Goal: Check status: Check status

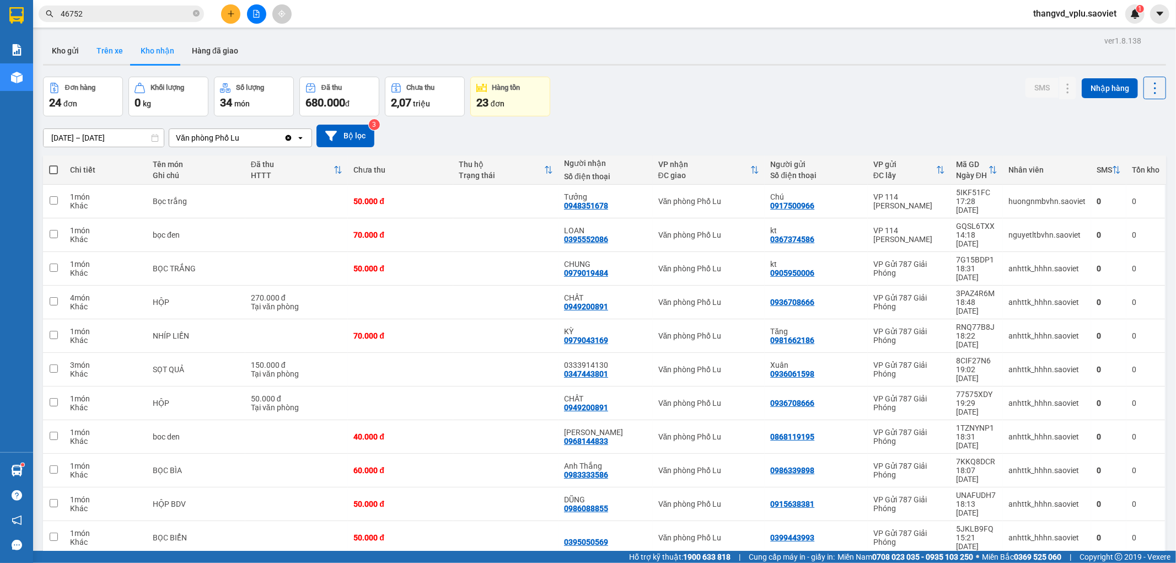
click at [111, 52] on button "Trên xe" at bounding box center [110, 50] width 44 height 26
type input "[DATE] – [DATE]"
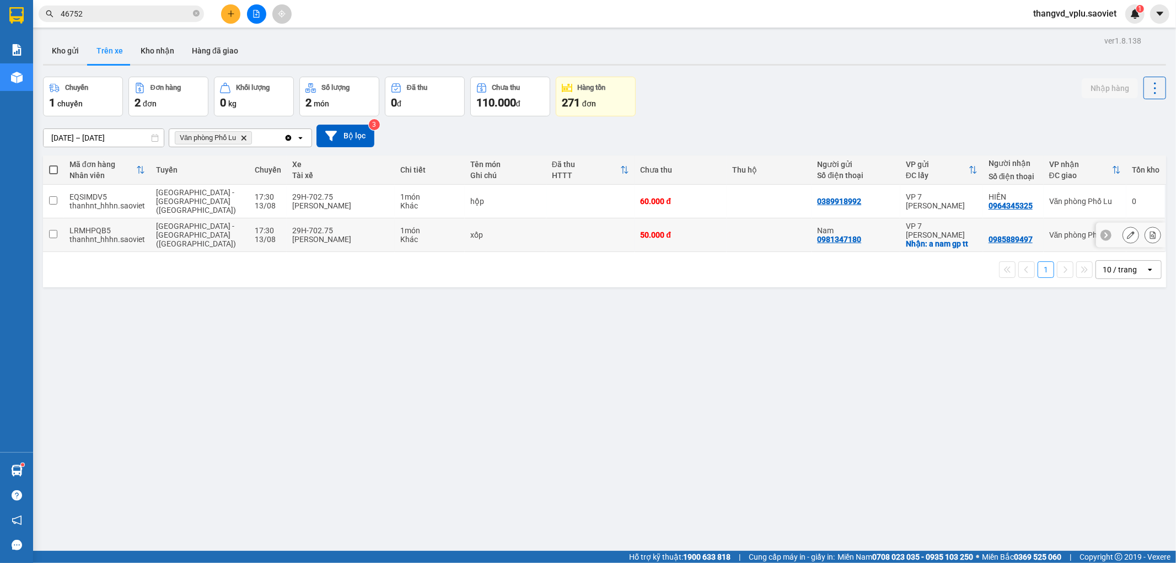
click at [426, 235] on div "Khác" at bounding box center [429, 239] width 58 height 9
checkbox input "true"
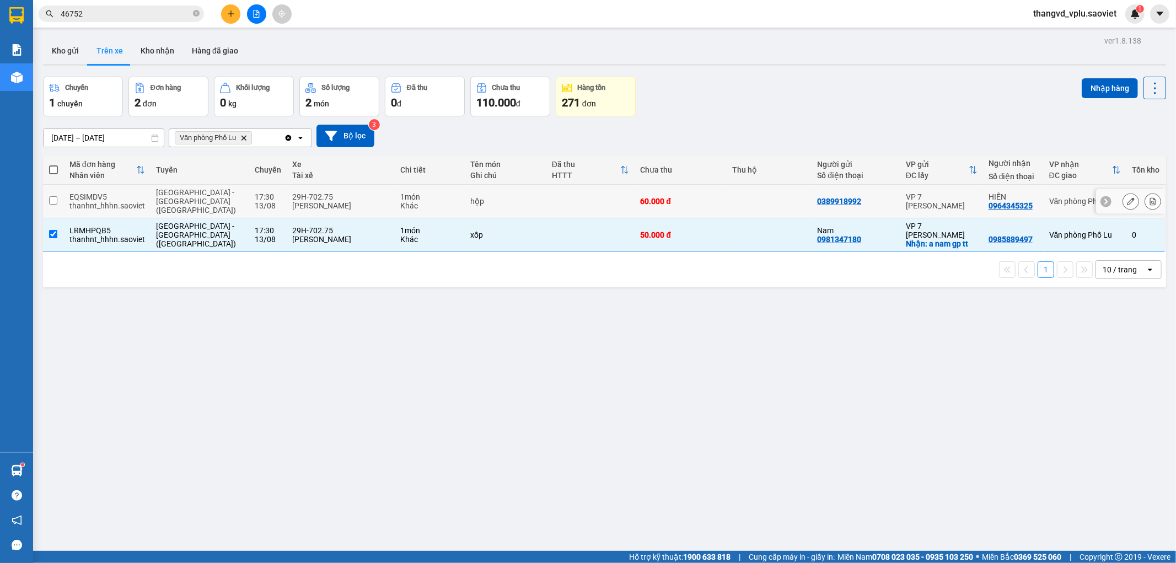
click at [428, 192] on div "1 món" at bounding box center [429, 196] width 58 height 9
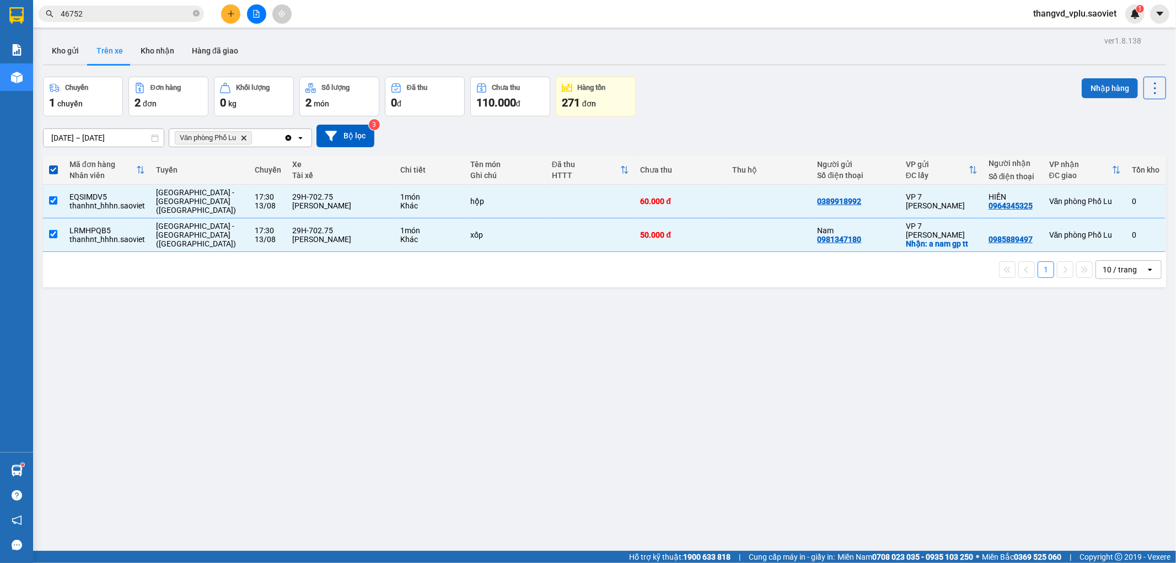
click at [1081, 84] on button "Nhập hàng" at bounding box center [1109, 88] width 56 height 20
checkbox input "false"
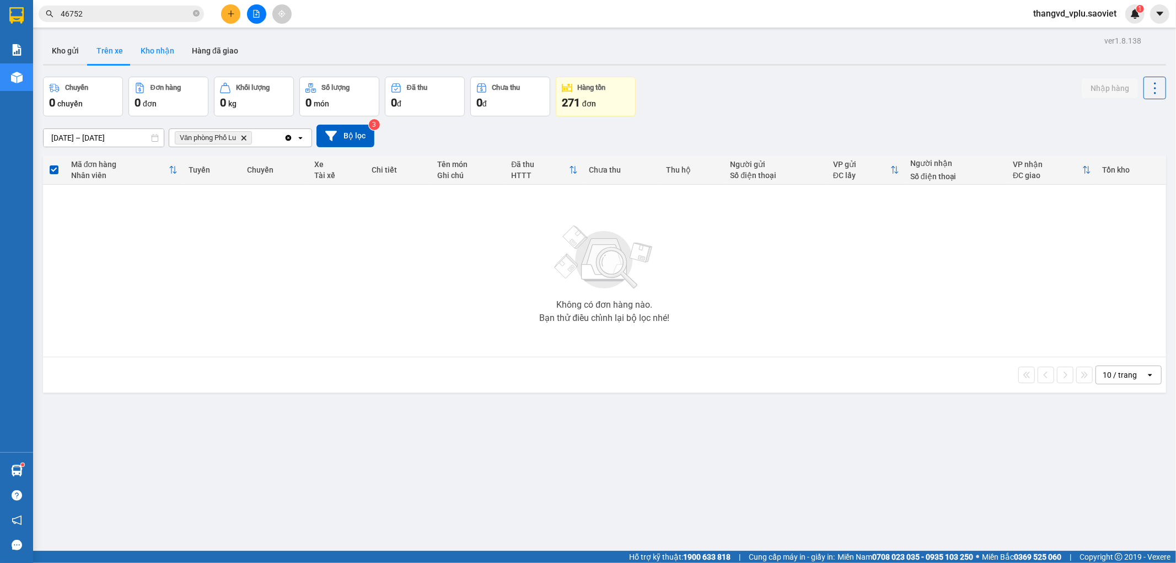
click at [157, 47] on button "Kho nhận" at bounding box center [157, 50] width 51 height 26
type input "[DATE] – [DATE]"
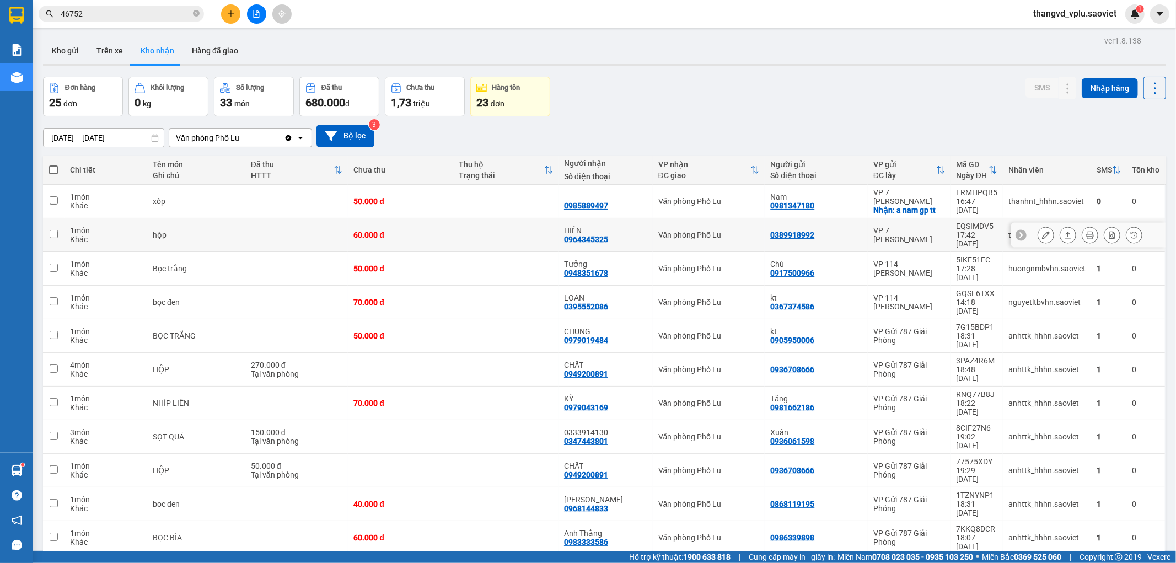
click at [416, 224] on td "60.000 đ" at bounding box center [400, 235] width 105 height 34
checkbox input "true"
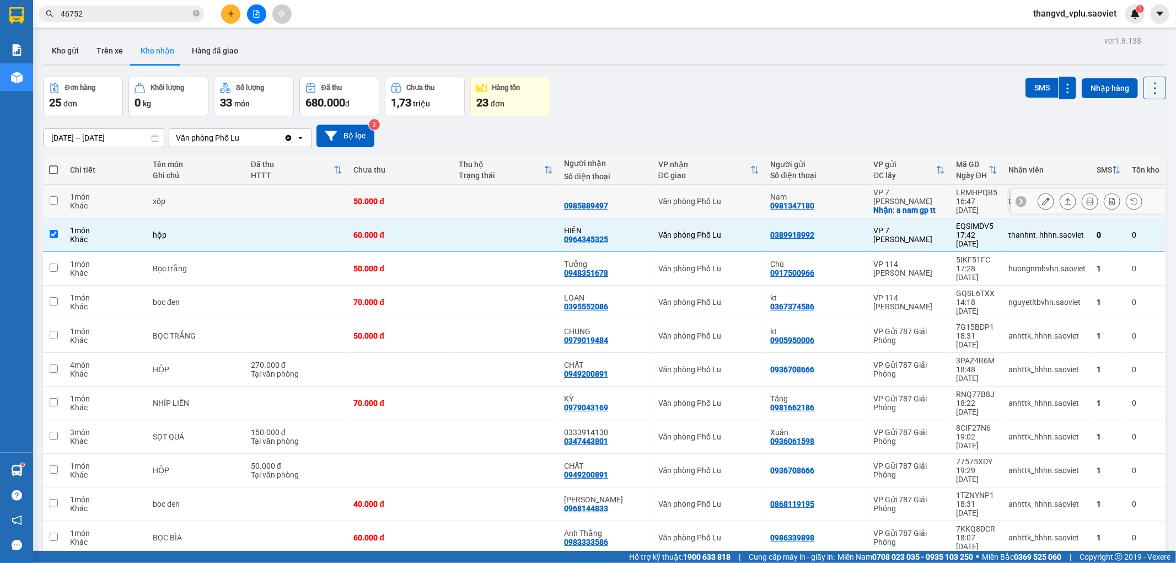
click at [423, 207] on td "50.000 đ" at bounding box center [400, 202] width 105 height 34
checkbox input "true"
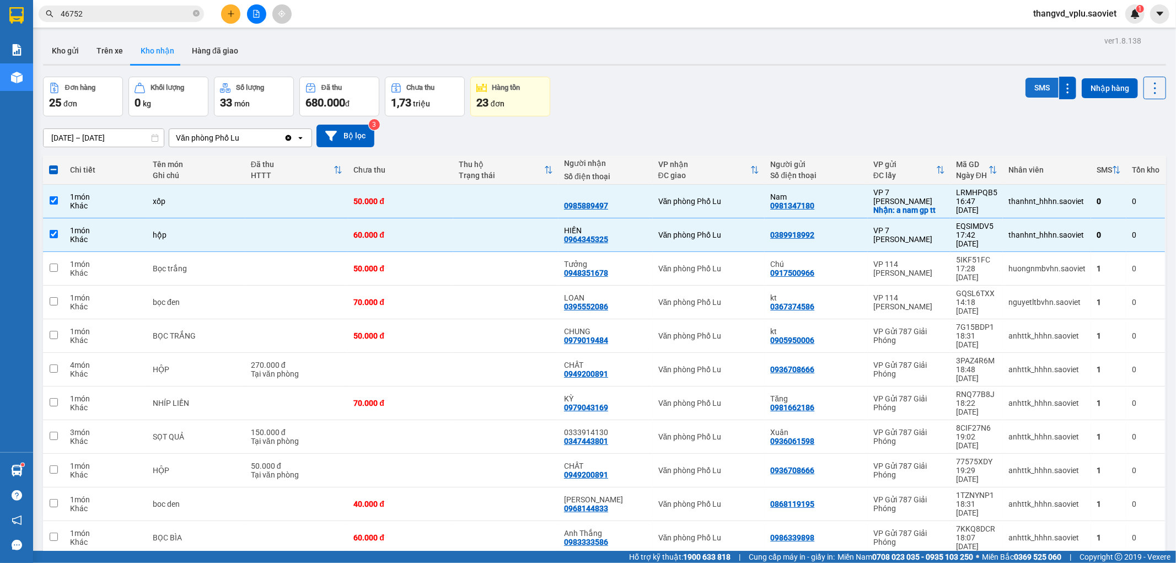
click at [1032, 89] on button "SMS" at bounding box center [1041, 88] width 33 height 20
click at [114, 52] on button "Trên xe" at bounding box center [110, 50] width 44 height 26
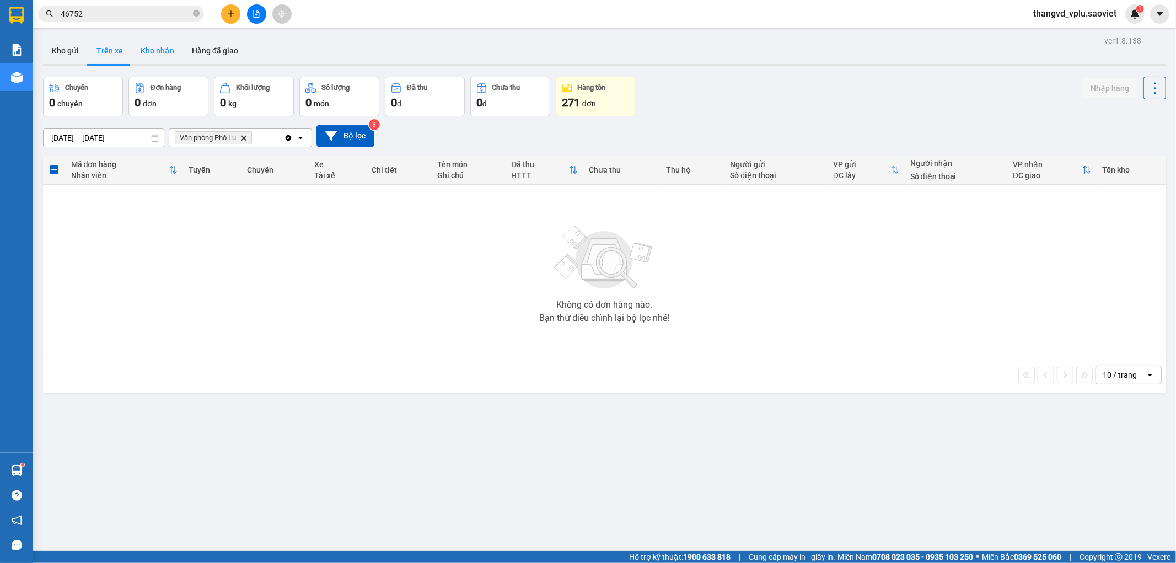
click at [143, 53] on button "Kho nhận" at bounding box center [157, 50] width 51 height 26
type input "[DATE] – [DATE]"
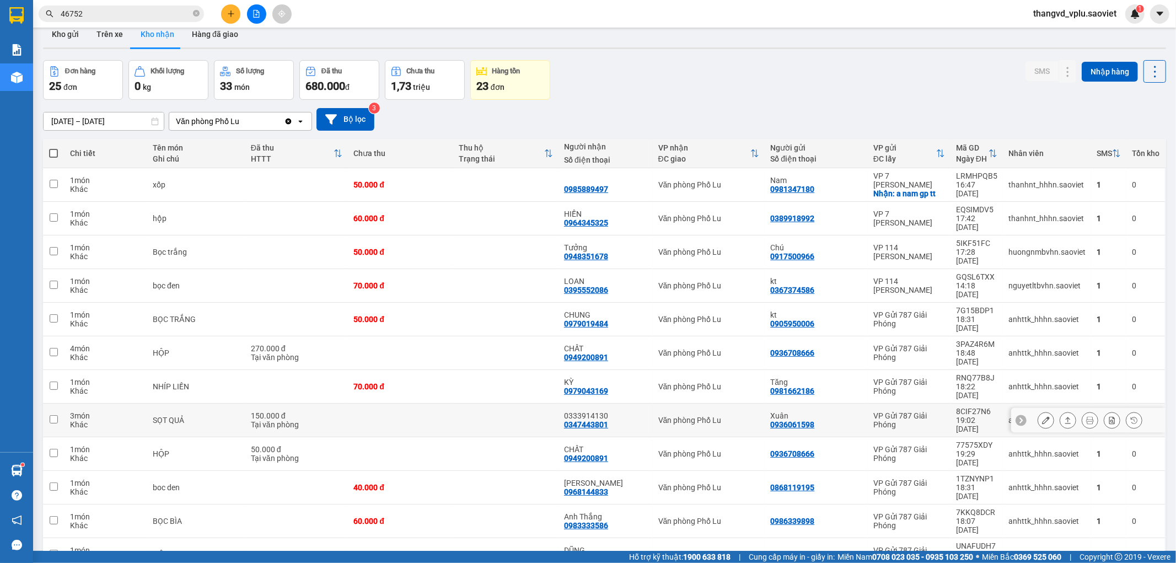
scroll to position [3, 0]
